Goal: Information Seeking & Learning: Learn about a topic

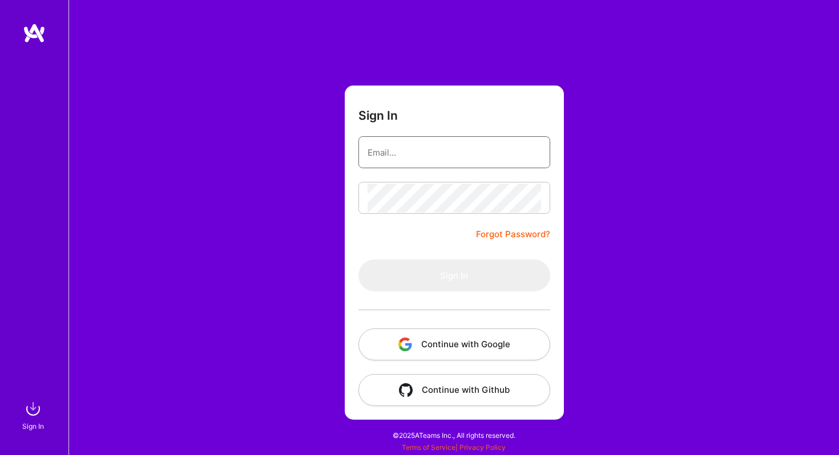
type input "[PERSON_NAME][EMAIL_ADDRESS][PERSON_NAME][DOMAIN_NAME]"
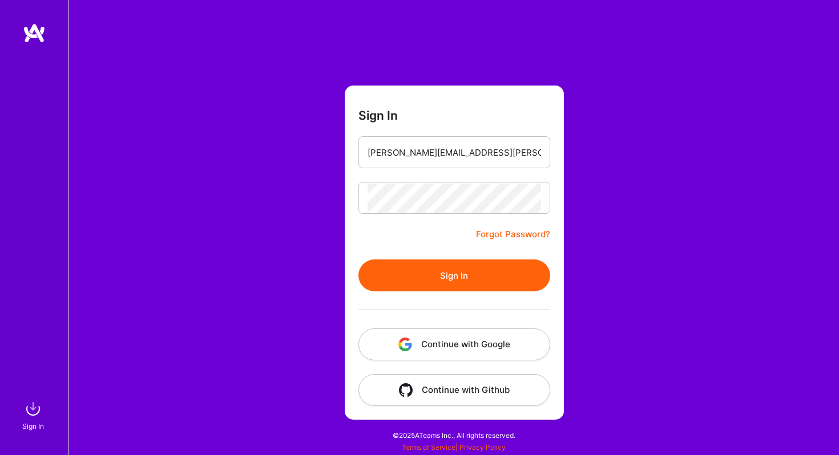
click at [416, 274] on button "Sign In" at bounding box center [454, 276] width 192 height 32
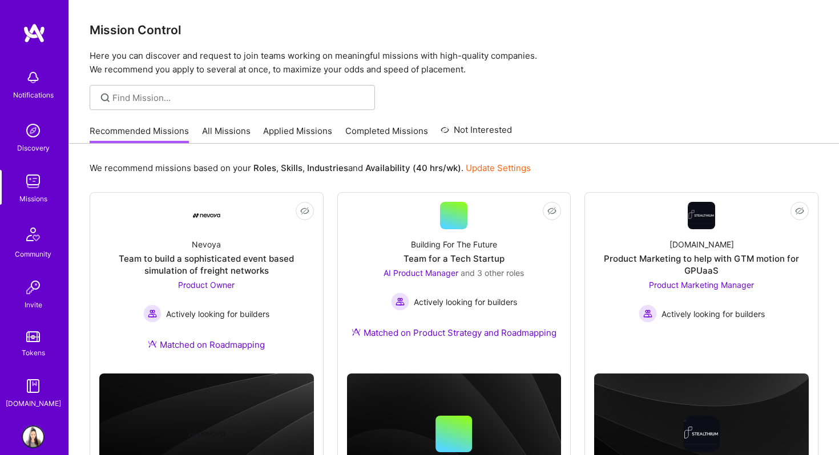
click at [232, 131] on link "All Missions" at bounding box center [226, 134] width 48 height 19
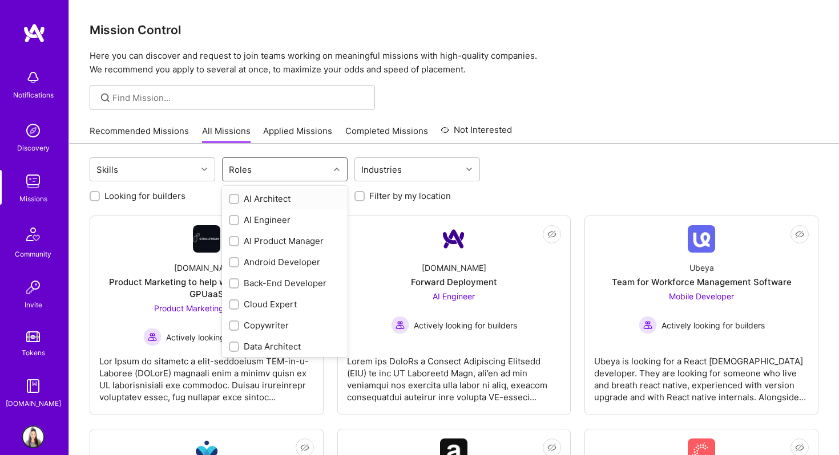
click at [290, 171] on div "Roles" at bounding box center [276, 169] width 107 height 23
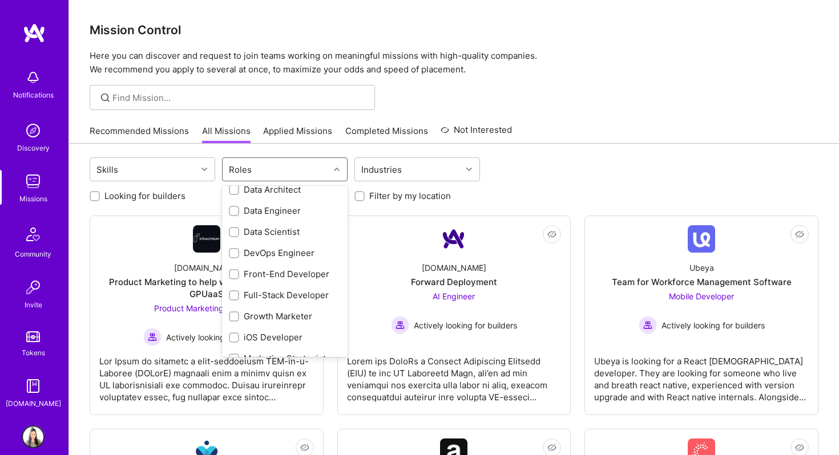
scroll to position [163, 0]
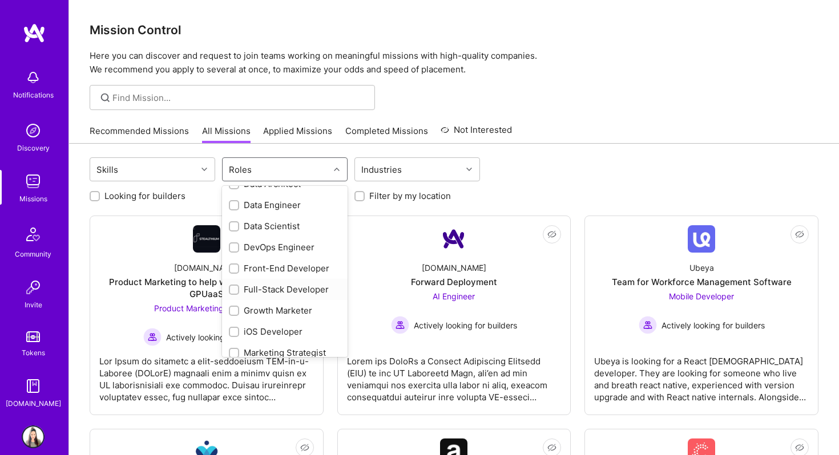
click at [235, 285] on div at bounding box center [234, 290] width 10 height 10
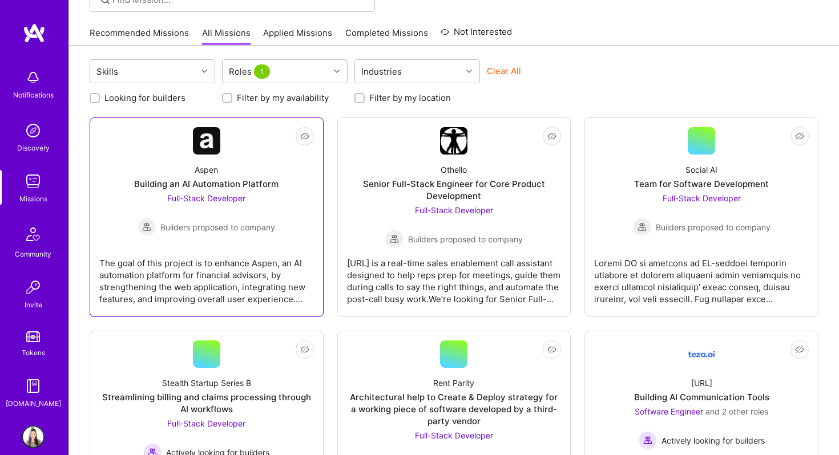
scroll to position [102, 0]
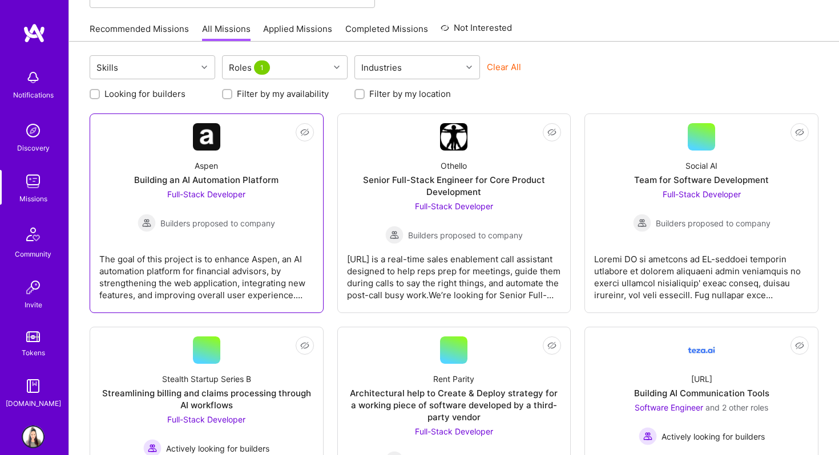
click at [254, 264] on div "The goal of this project is to enhance Aspen, an AI automation platform for fin…" at bounding box center [206, 272] width 215 height 57
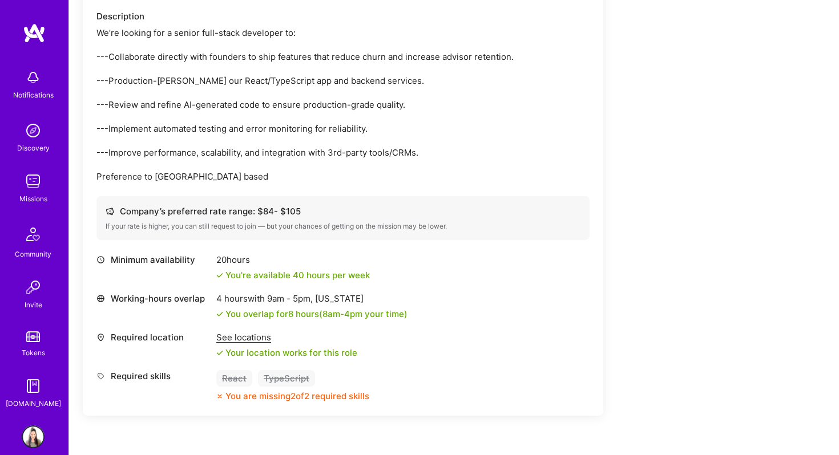
scroll to position [349, 0]
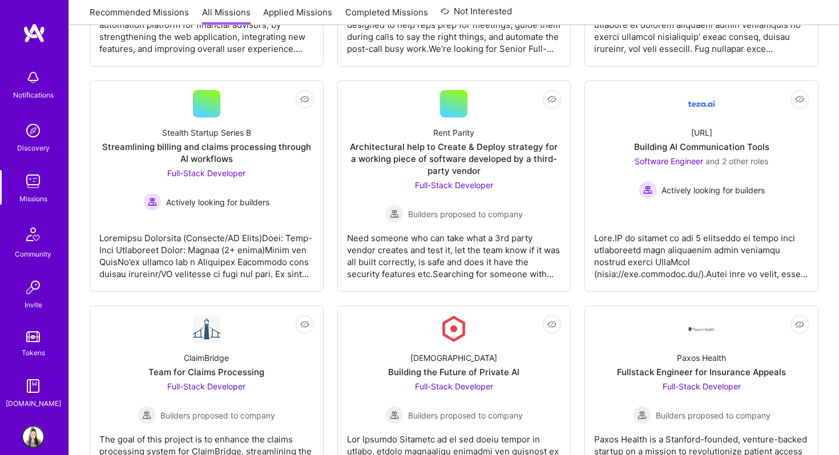
scroll to position [102, 0]
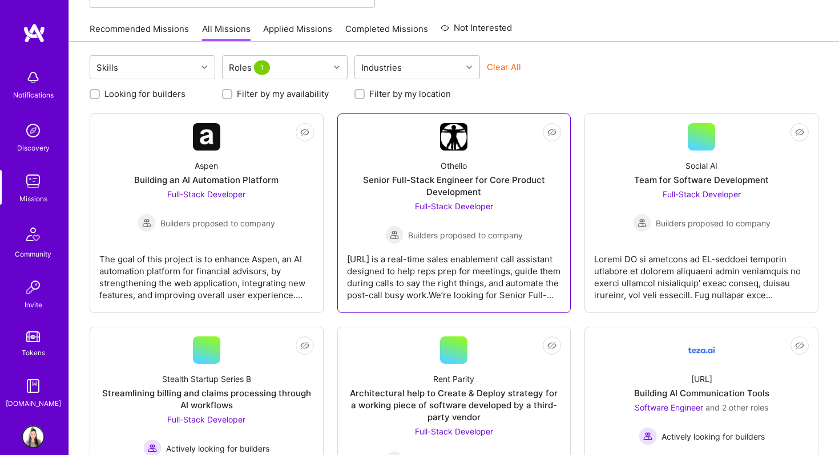
click at [439, 254] on div "[URL] is a real-time sales enablement call assistant designed to help reps prep…" at bounding box center [454, 272] width 215 height 57
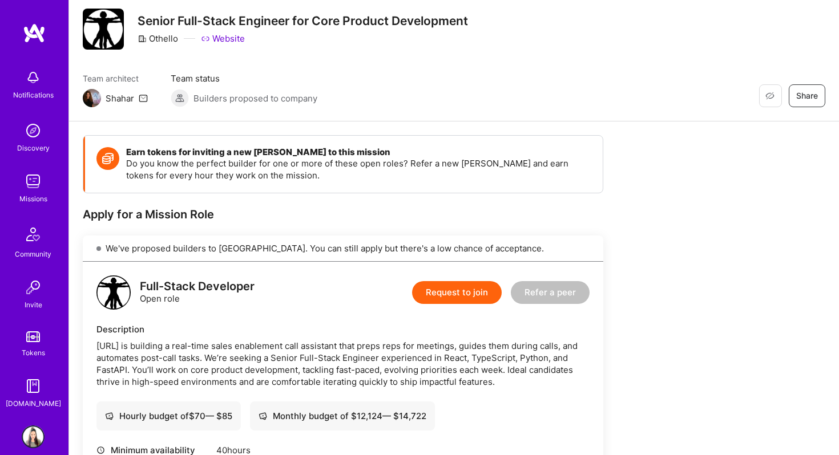
scroll to position [33, 0]
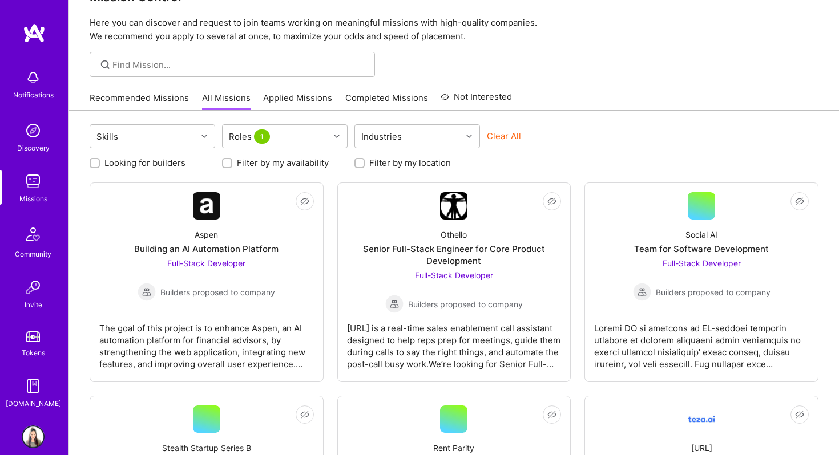
scroll to position [102, 0]
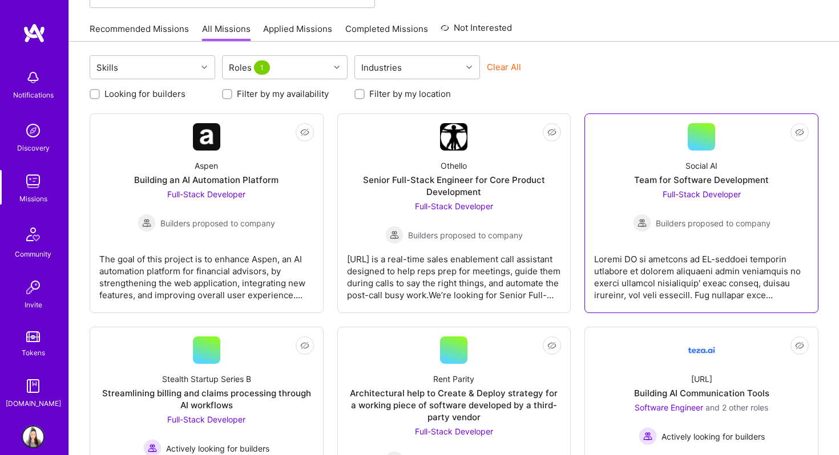
click at [696, 276] on div at bounding box center [701, 272] width 215 height 57
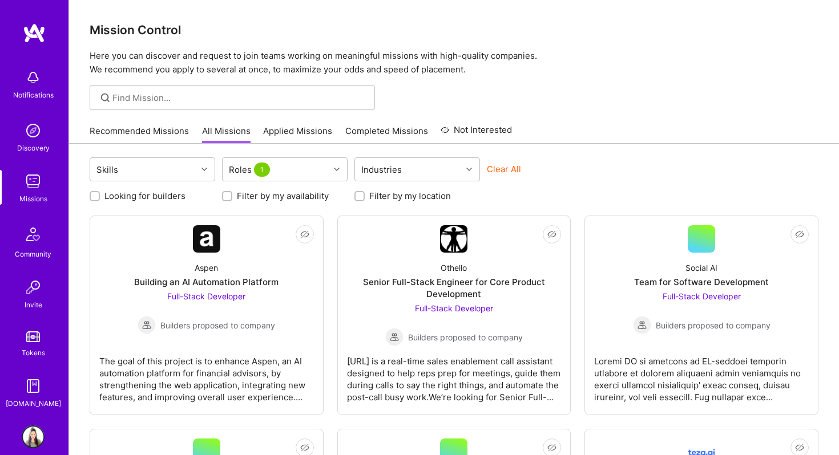
scroll to position [102, 0]
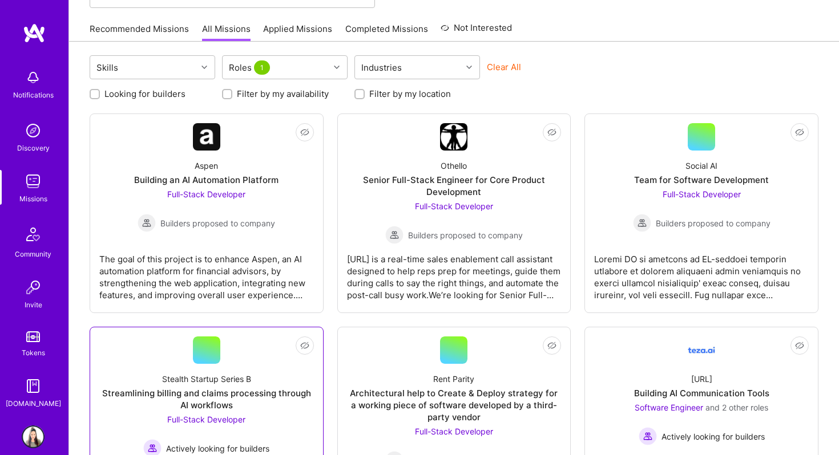
click at [180, 393] on div "Streamlining billing and claims processing through AI workflows" at bounding box center [206, 399] width 215 height 24
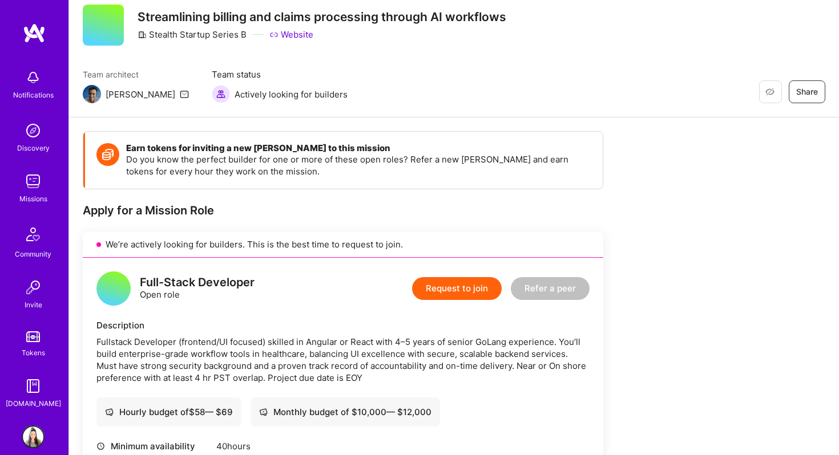
scroll to position [38, 0]
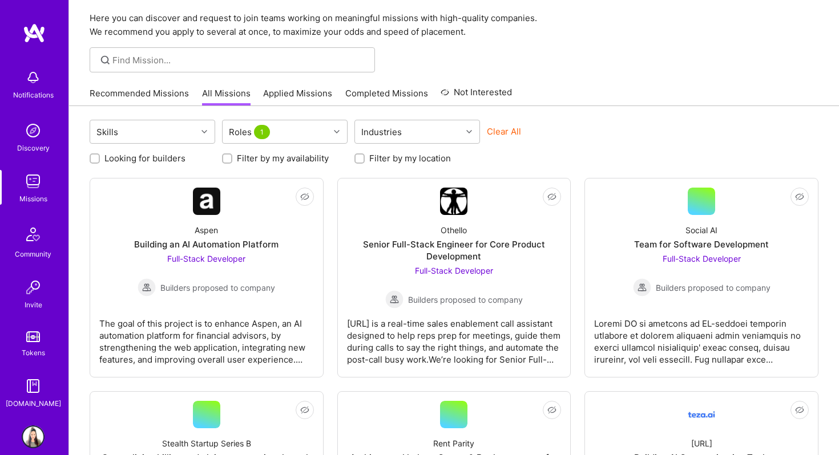
scroll to position [102, 0]
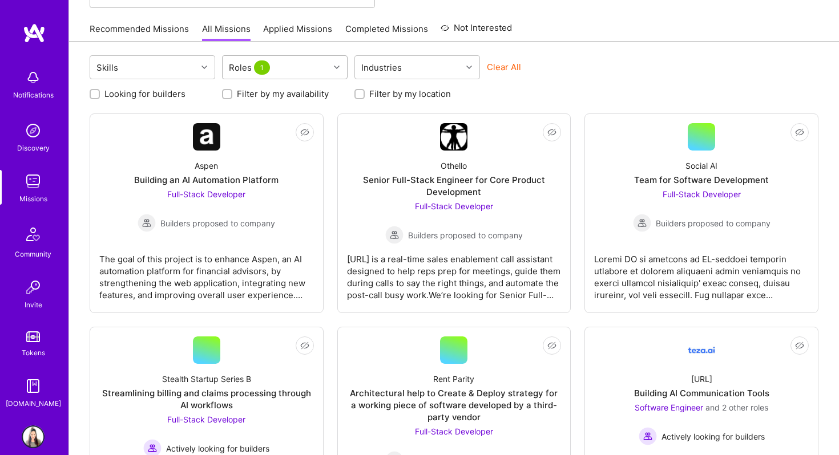
click at [337, 66] on icon at bounding box center [337, 67] width 6 height 6
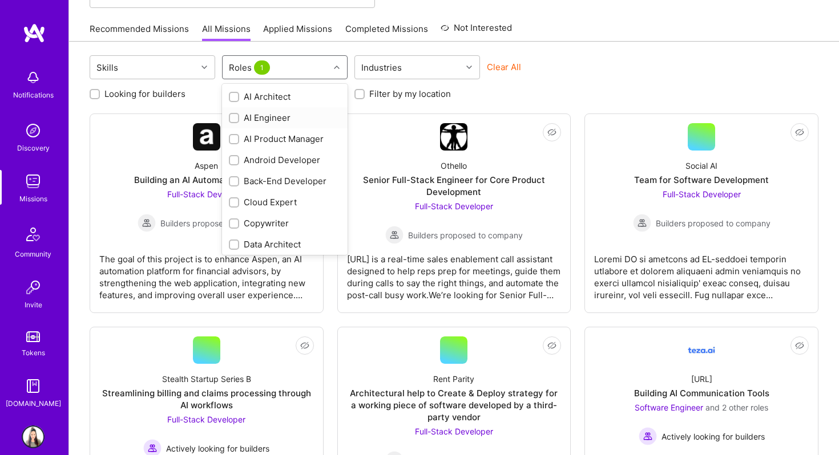
click at [237, 116] on input "checkbox" at bounding box center [235, 119] width 8 height 8
checkbox input "true"
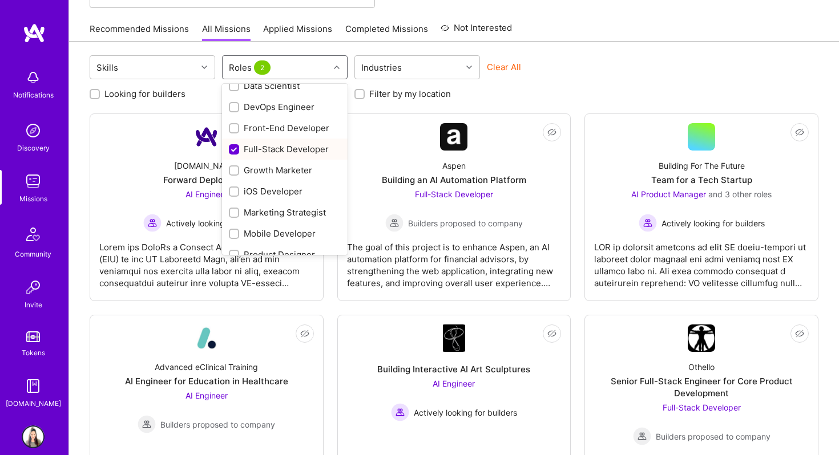
scroll to position [246, 0]
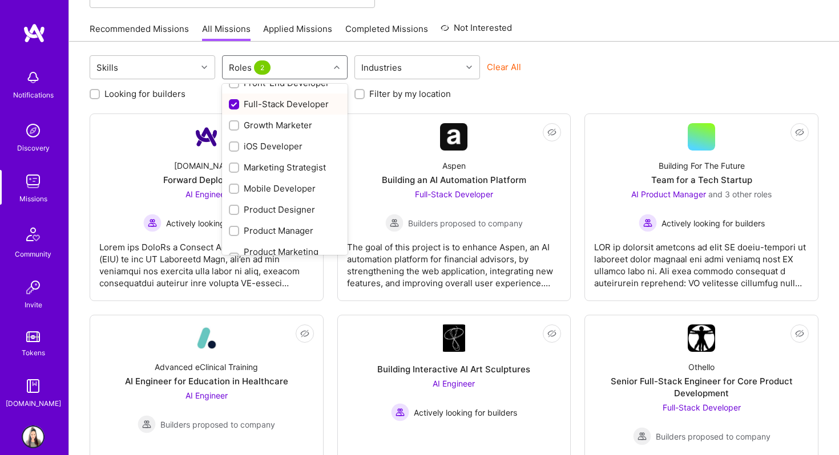
click at [234, 103] on input "checkbox" at bounding box center [235, 105] width 10 height 10
checkbox input "false"
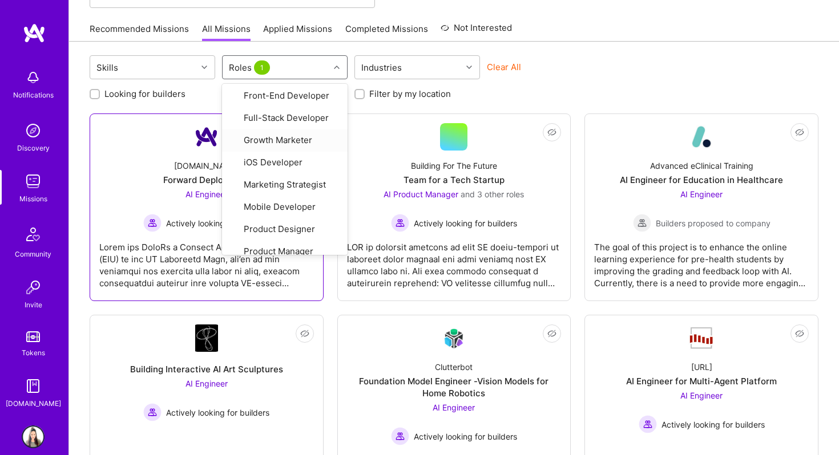
click at [194, 254] on div at bounding box center [206, 260] width 215 height 57
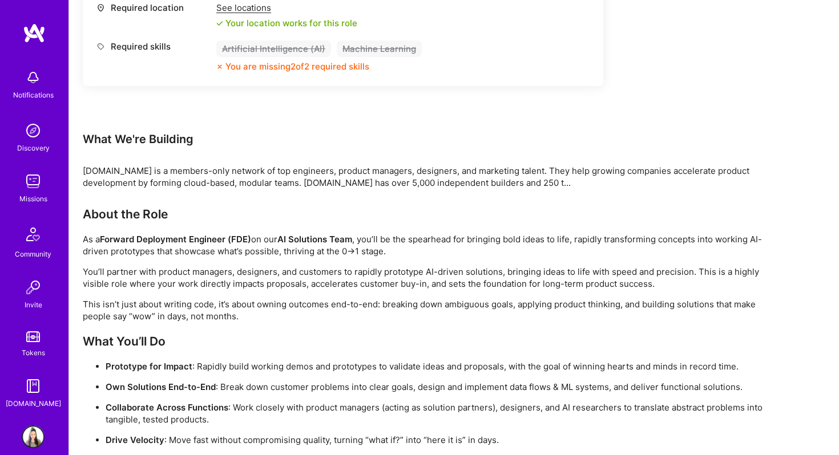
scroll to position [568, 0]
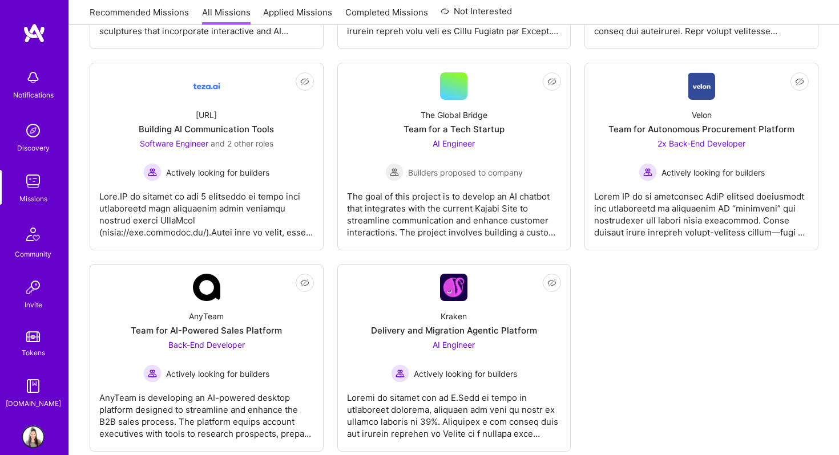
scroll to position [102, 0]
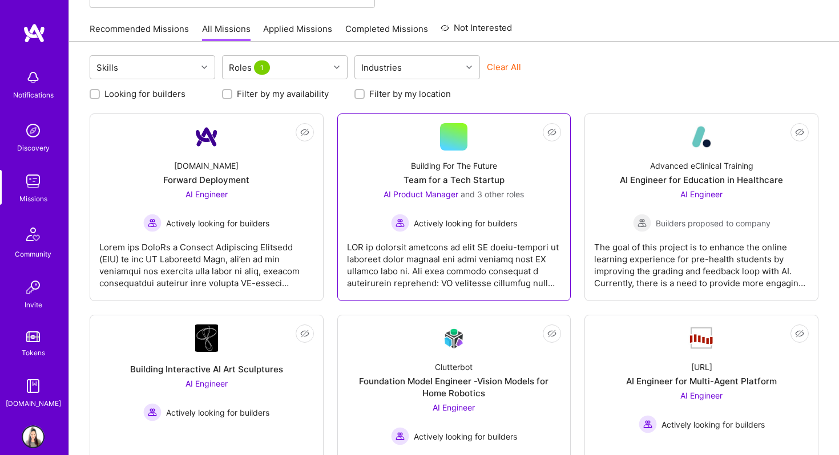
click at [430, 250] on div at bounding box center [454, 260] width 215 height 57
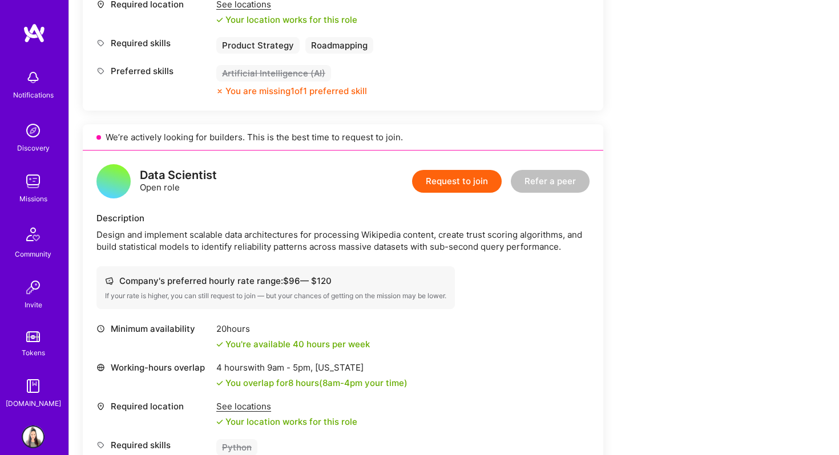
scroll to position [569, 0]
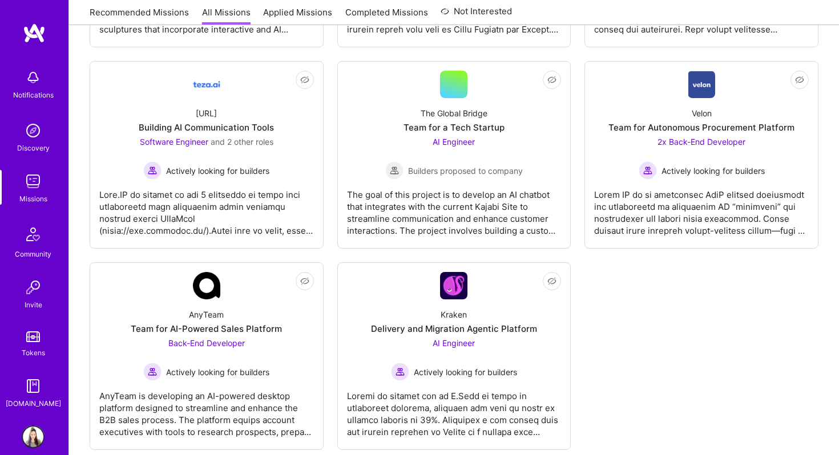
scroll to position [102, 0]
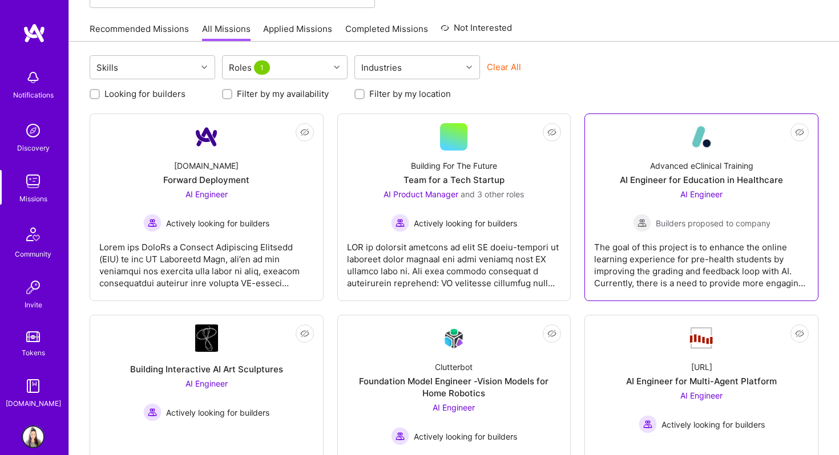
click at [734, 253] on div "The goal of this project is to enhance the online learning experience for pre-h…" at bounding box center [701, 260] width 215 height 57
click at [29, 433] on img at bounding box center [33, 437] width 23 height 23
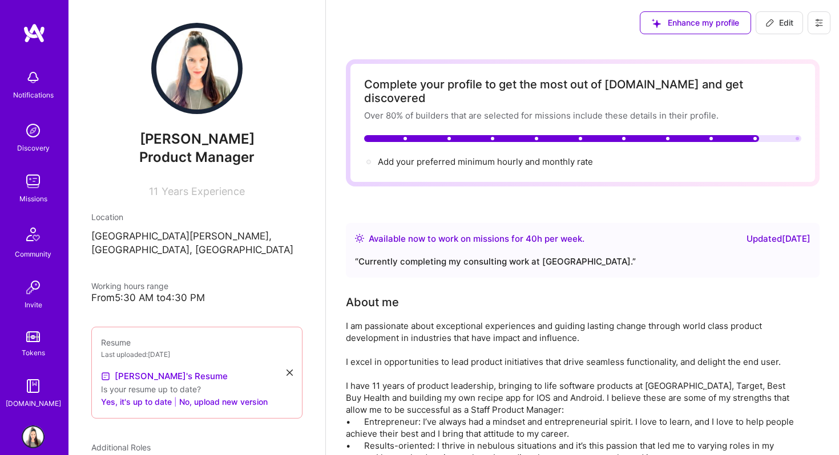
click at [29, 435] on img at bounding box center [33, 437] width 23 height 23
